Goal: Obtain resource: Obtain resource

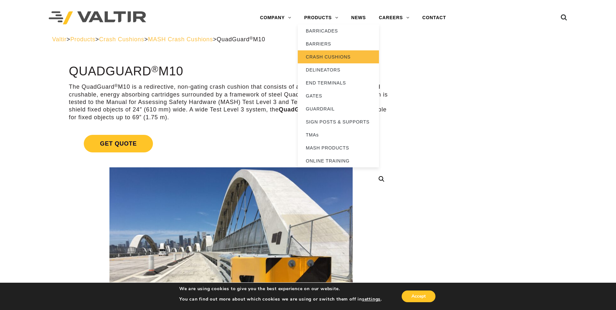
click at [326, 56] on link "CRASH CUSHIONS" at bounding box center [338, 56] width 81 height 13
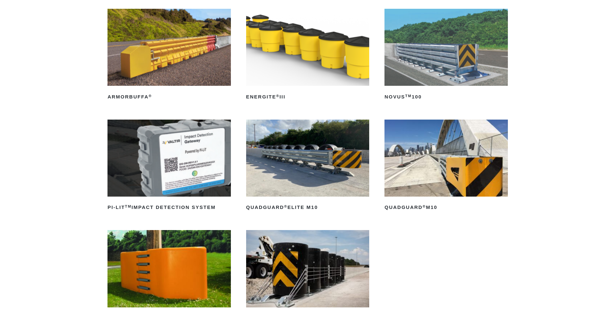
scroll to position [130, 0]
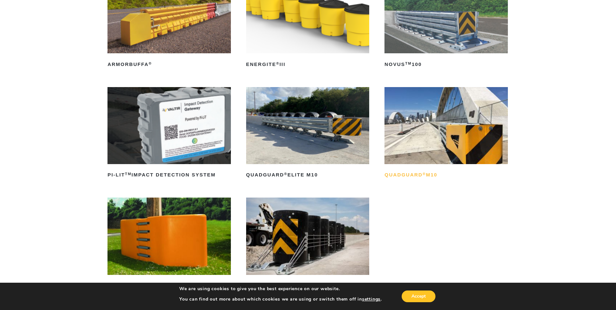
click at [413, 173] on h2 "QuadGuard ® M10" at bounding box center [445, 175] width 123 height 10
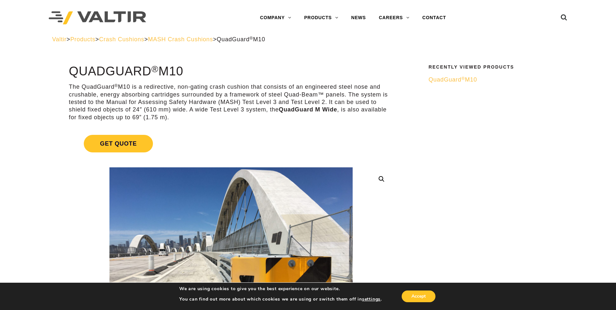
click at [440, 80] on span "QuadGuard ® M10" at bounding box center [453, 79] width 48 height 6
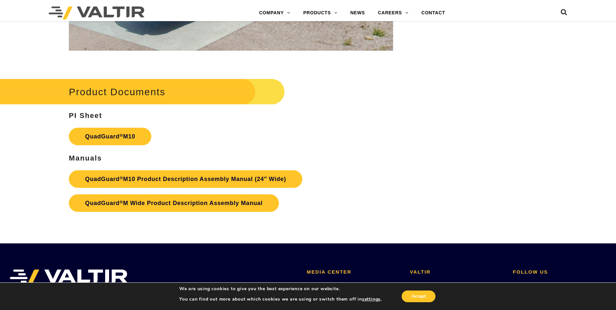
scroll to position [2500, 0]
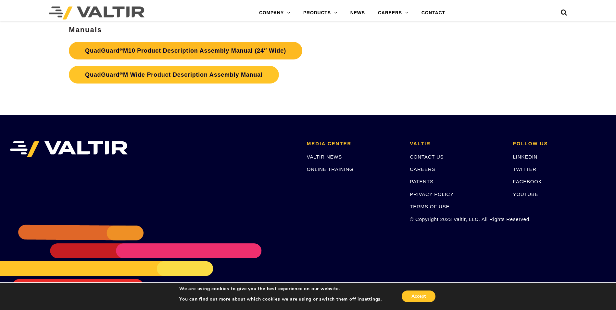
click at [180, 49] on link "QuadGuard ® M10 Product Description Assembly Manual (24″ Wide)" at bounding box center [185, 51] width 233 height 18
